Goal: Task Accomplishment & Management: Use online tool/utility

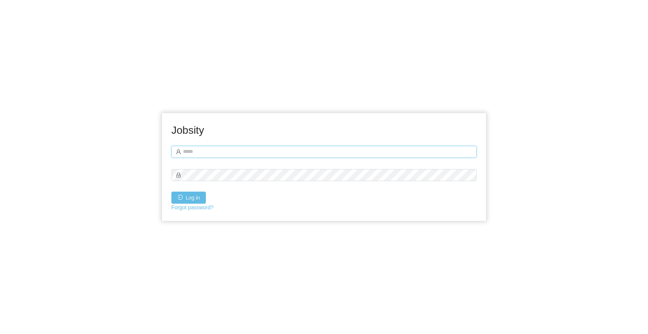
click at [358, 150] on input "text" at bounding box center [323, 152] width 305 height 12
click at [233, 154] on input "text" at bounding box center [323, 152] width 305 height 12
type input "**********"
click at [171, 191] on button "Log in" at bounding box center [188, 197] width 35 height 12
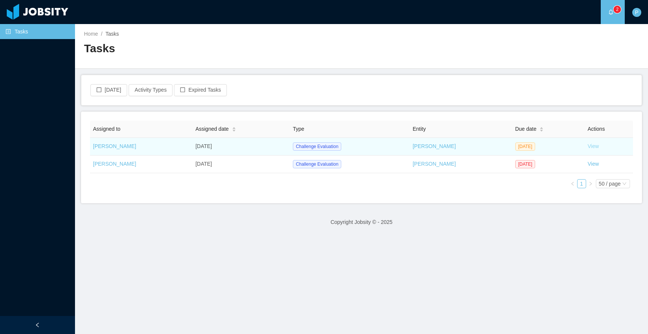
click at [591, 147] on link "View" at bounding box center [593, 146] width 11 height 6
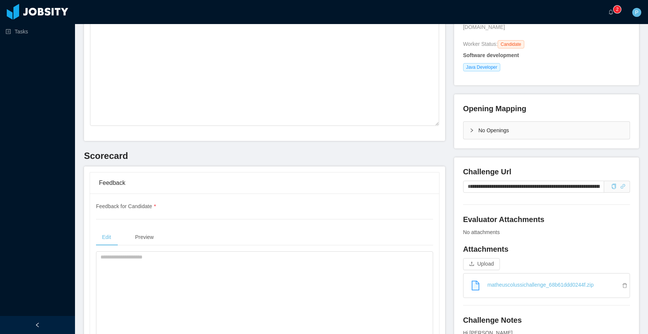
scroll to position [135, 0]
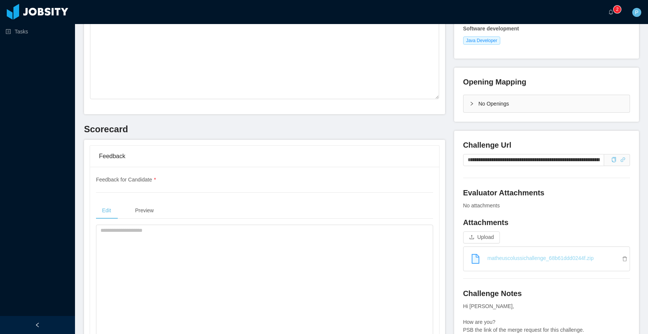
click at [586, 250] on link "matheuscolussichallenge_68b61ddd0244f.zip" at bounding box center [550, 258] width 160 height 17
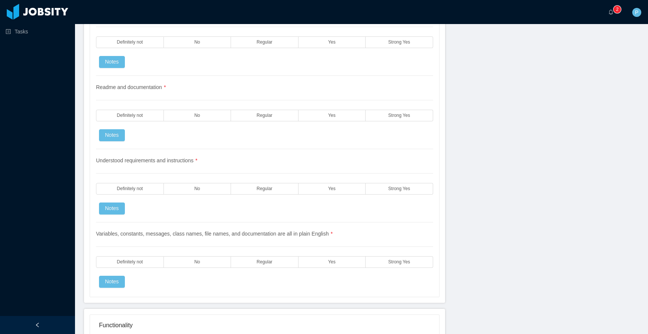
scroll to position [778, 0]
